Goal: Task Accomplishment & Management: Manage account settings

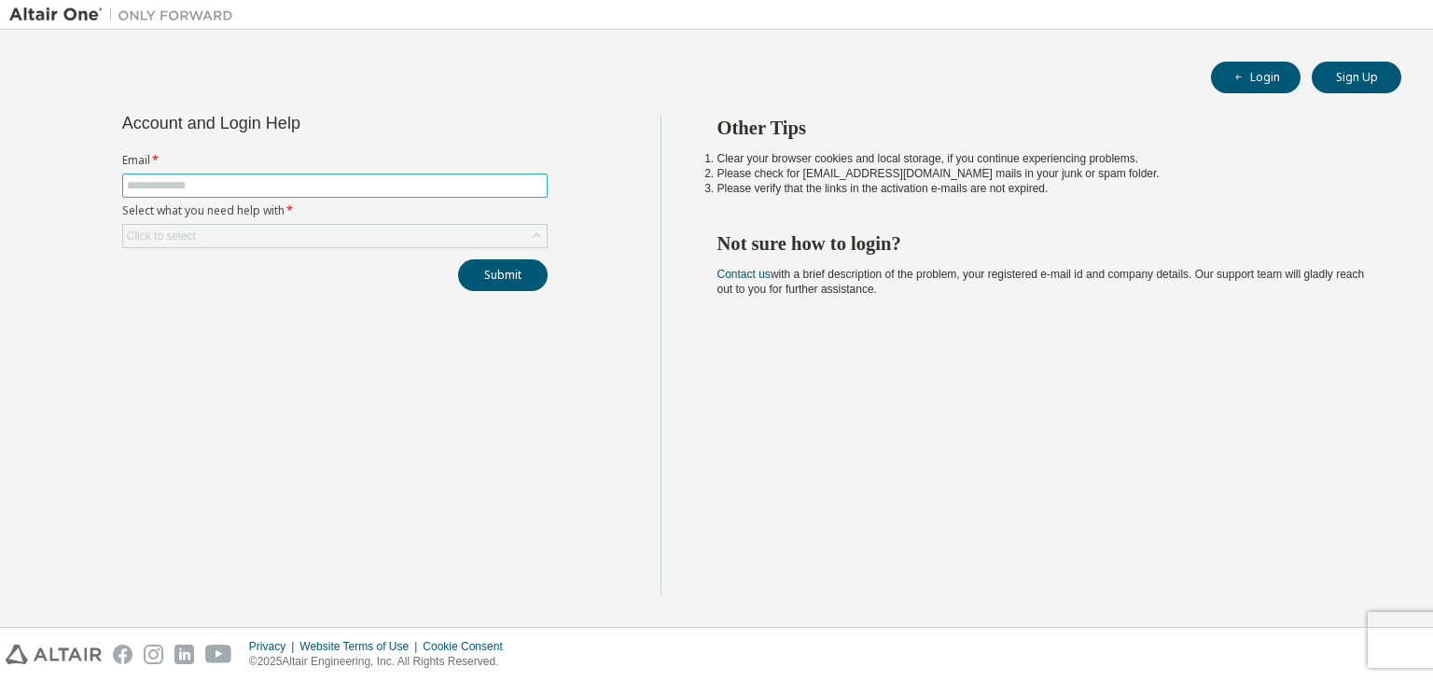
click at [495, 184] on input "text" at bounding box center [335, 185] width 416 height 15
drag, startPoint x: 477, startPoint y: 187, endPoint x: 52, endPoint y: 240, distance: 427.7
click at [52, 240] on div "**********" at bounding box center [334, 355] width 651 height 479
type input "**********"
click at [458, 259] on button "Submit" at bounding box center [503, 275] width 90 height 32
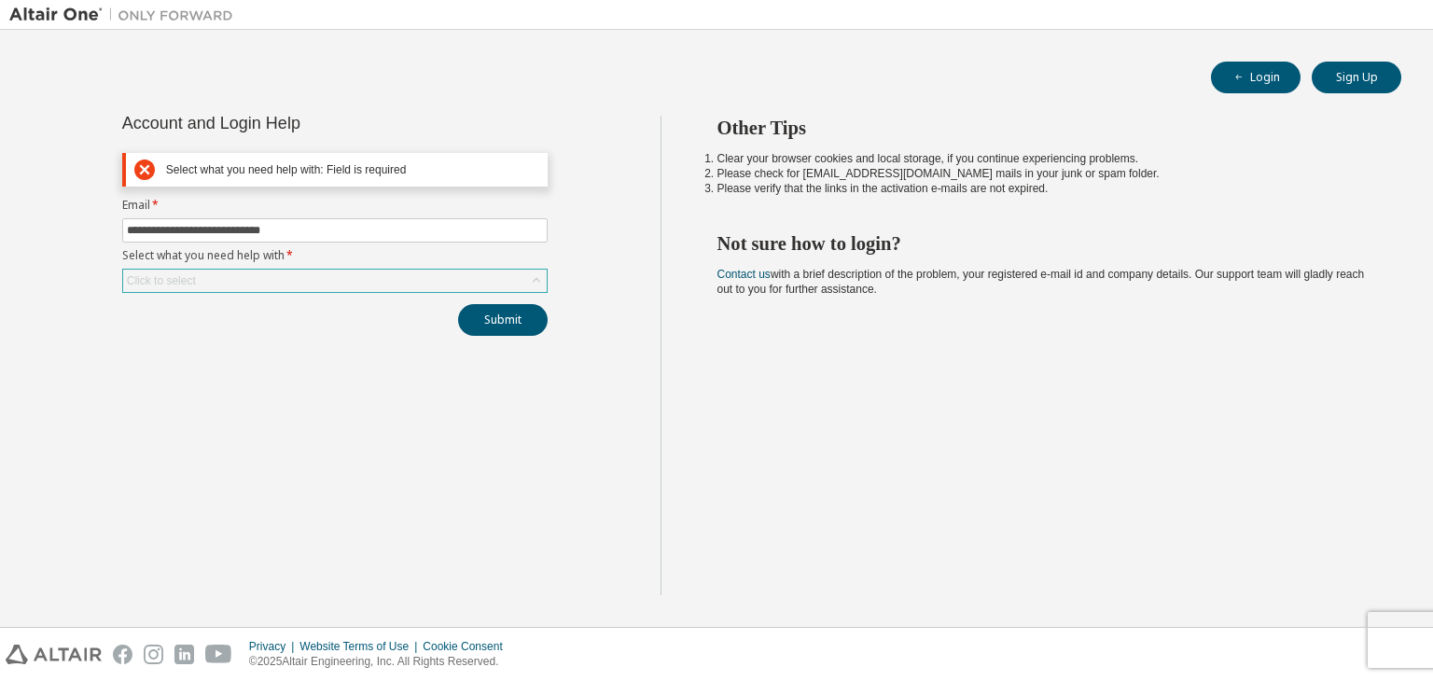
click at [302, 277] on div "Click to select" at bounding box center [334, 281] width 423 height 22
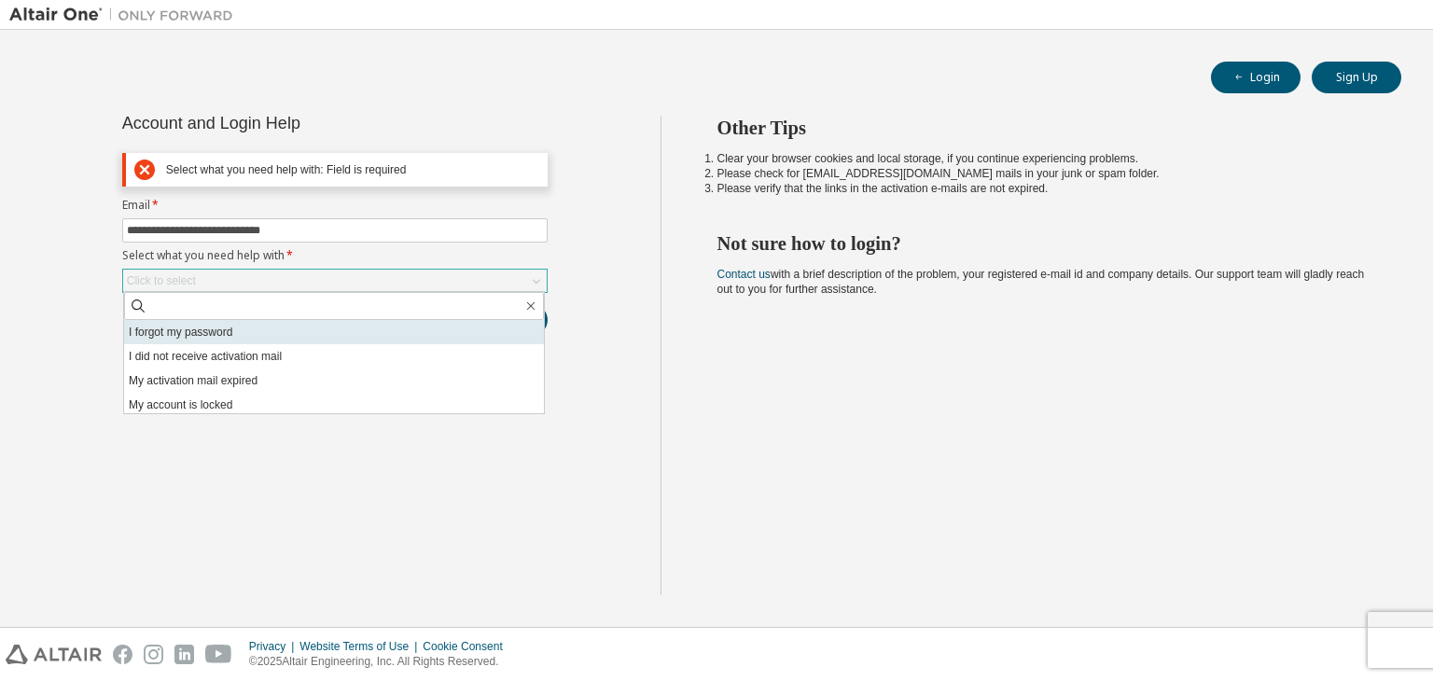
click at [286, 326] on li "I forgot my password" at bounding box center [334, 332] width 420 height 24
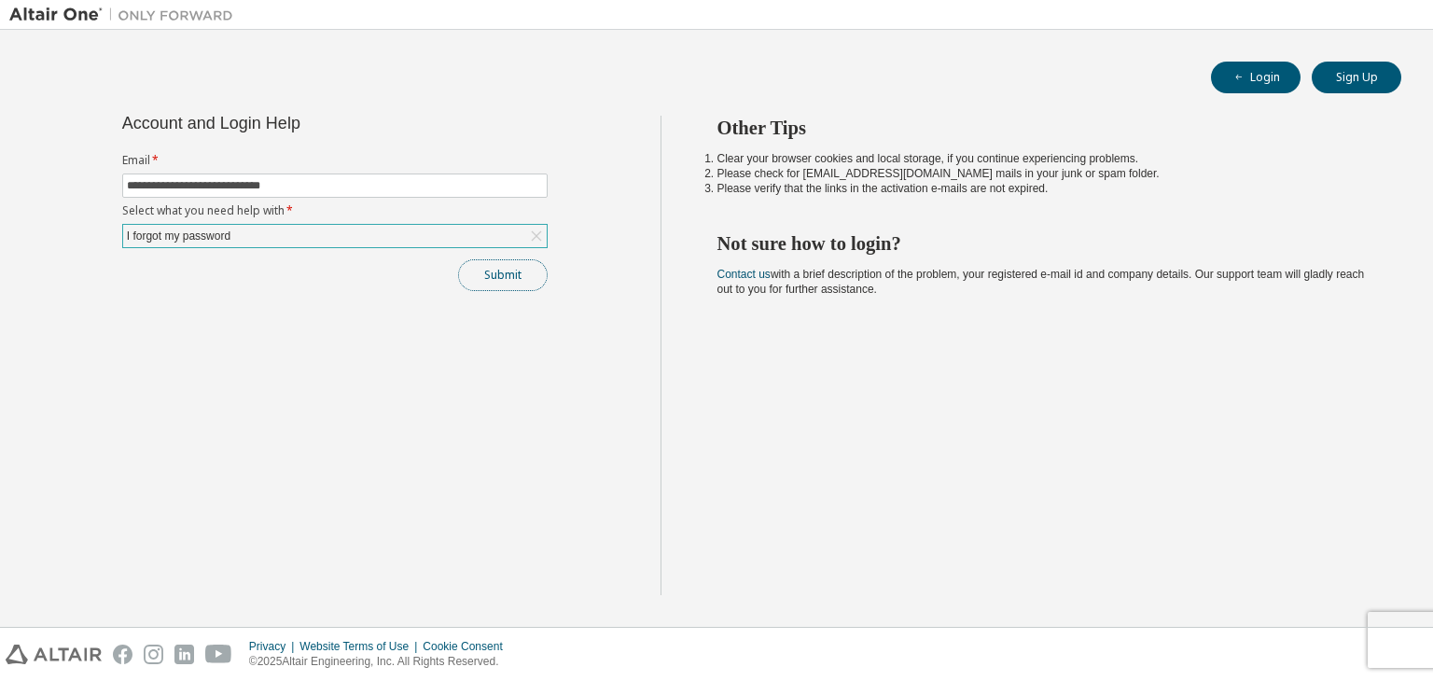
click at [479, 270] on button "Submit" at bounding box center [503, 275] width 90 height 32
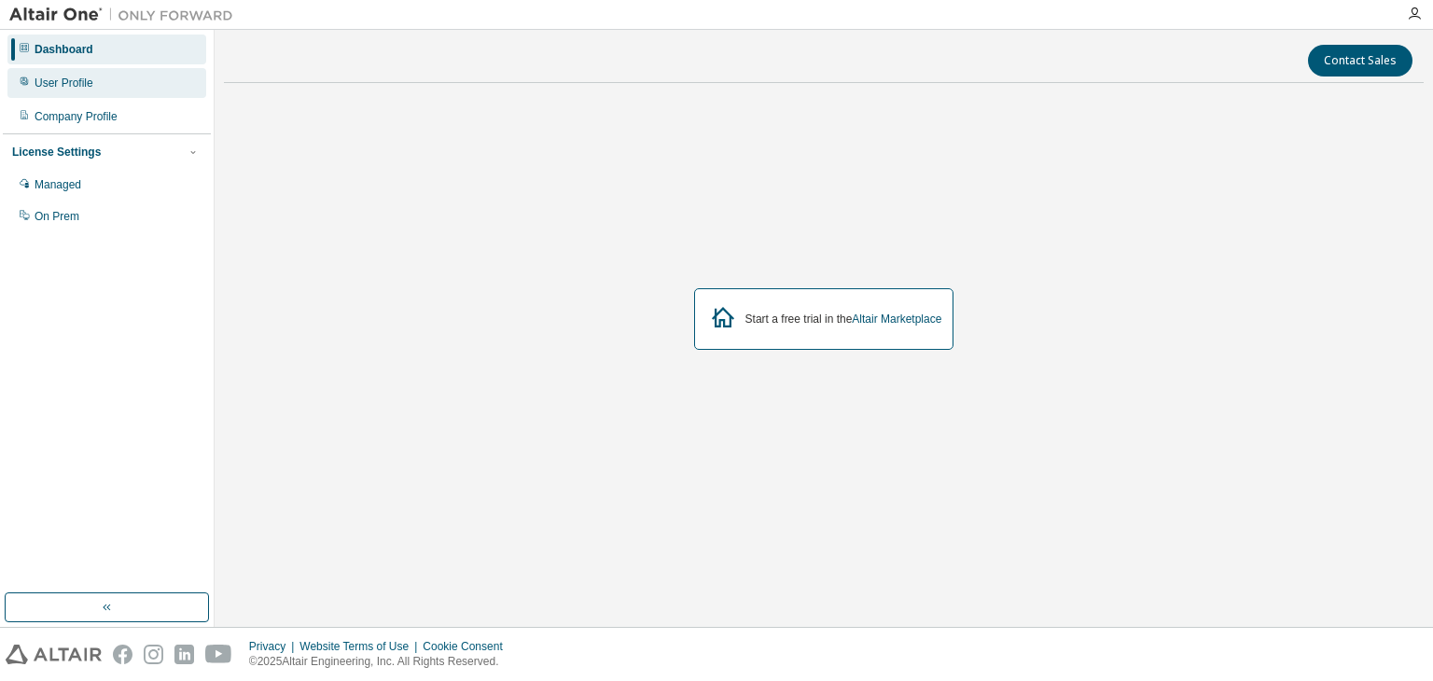
click at [114, 94] on div "User Profile" at bounding box center [106, 83] width 199 height 30
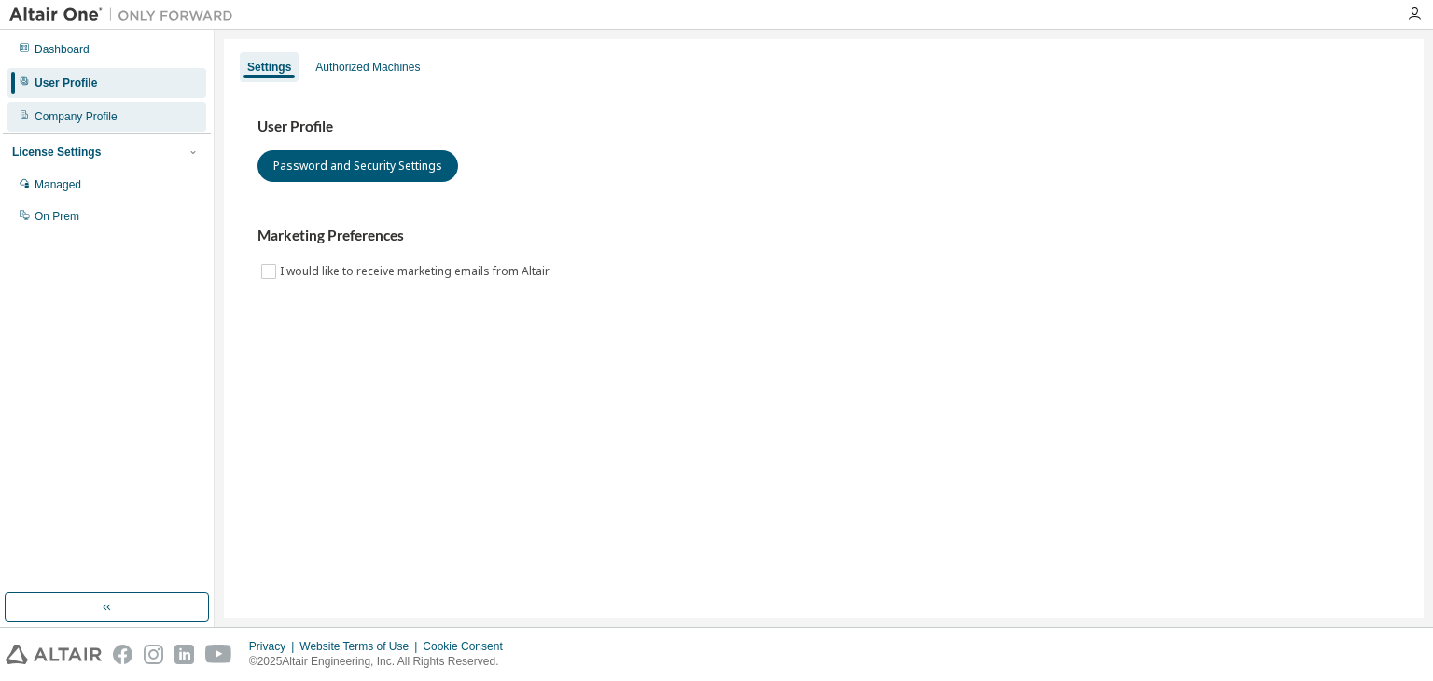
click at [124, 109] on div "Company Profile" at bounding box center [106, 117] width 199 height 30
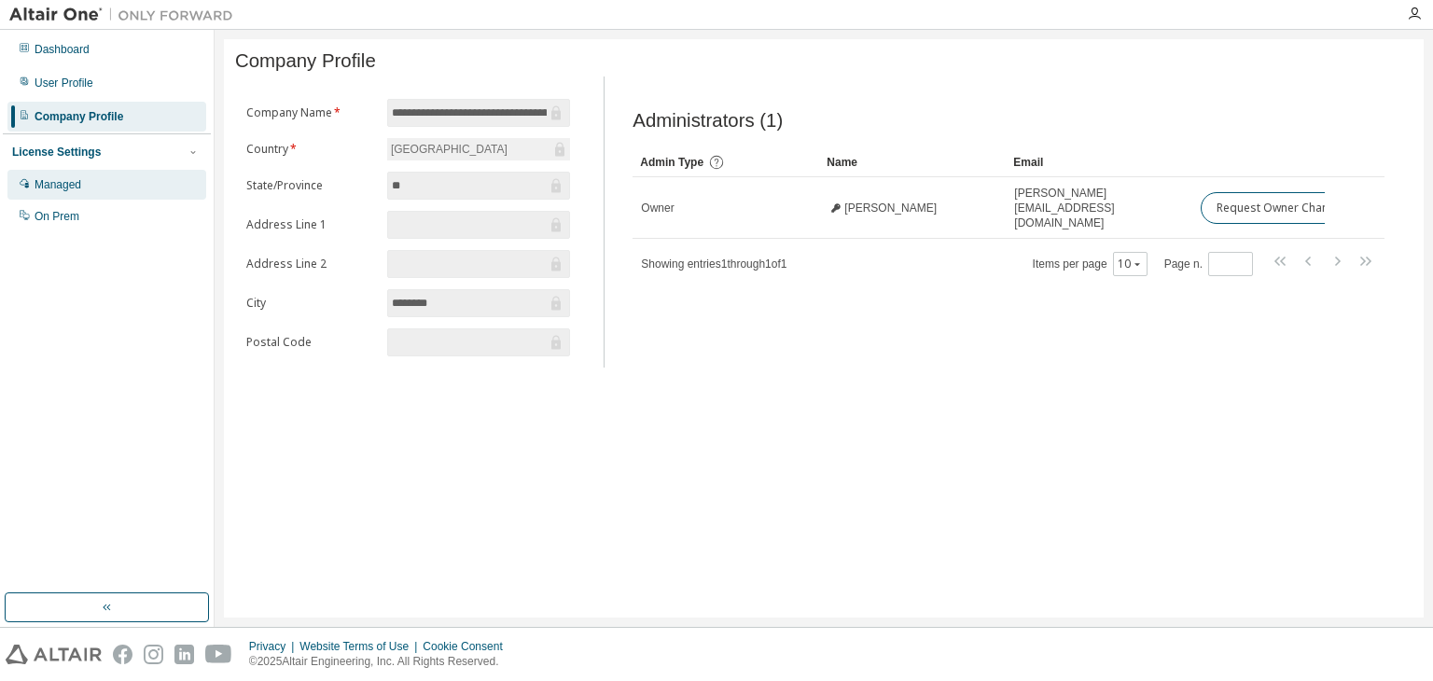
click at [90, 189] on div "Managed" at bounding box center [106, 185] width 199 height 30
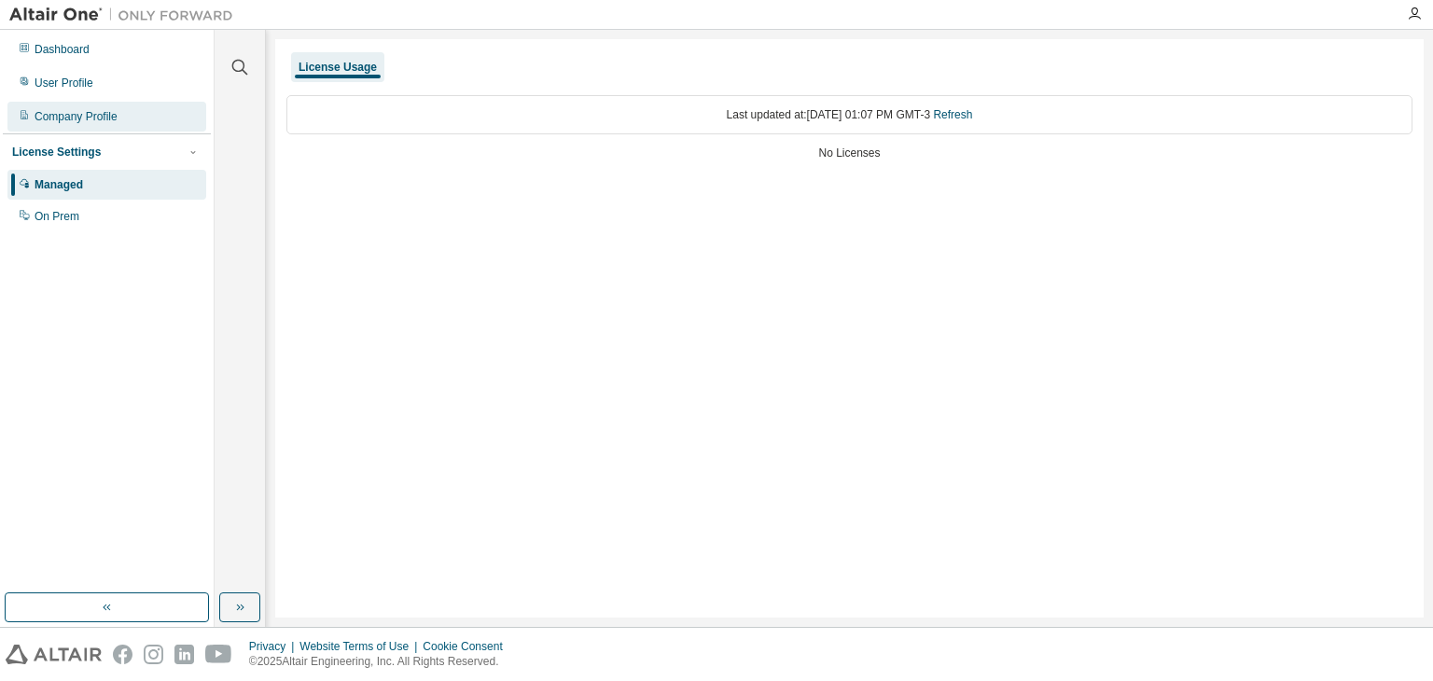
click at [114, 128] on div "Company Profile" at bounding box center [106, 117] width 199 height 30
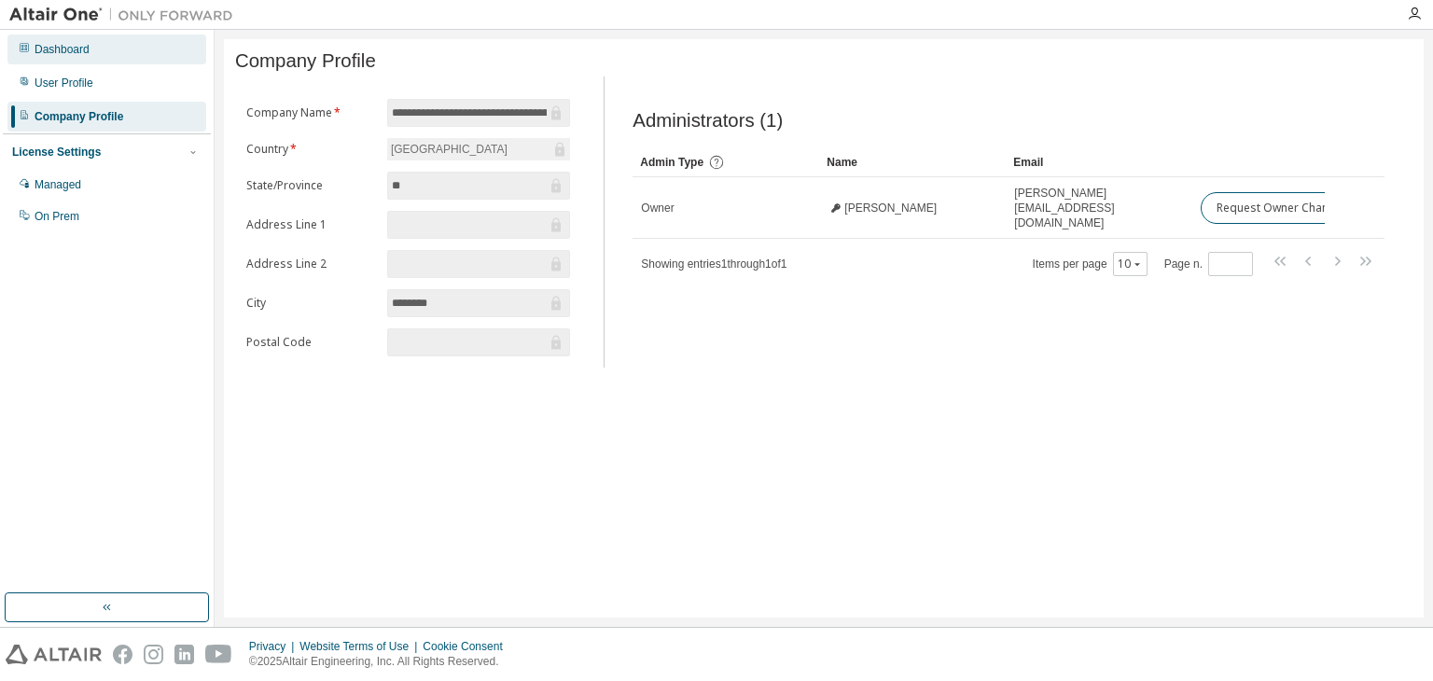
click at [135, 53] on div "Dashboard" at bounding box center [106, 50] width 199 height 30
